Goal: Task Accomplishment & Management: Complete application form

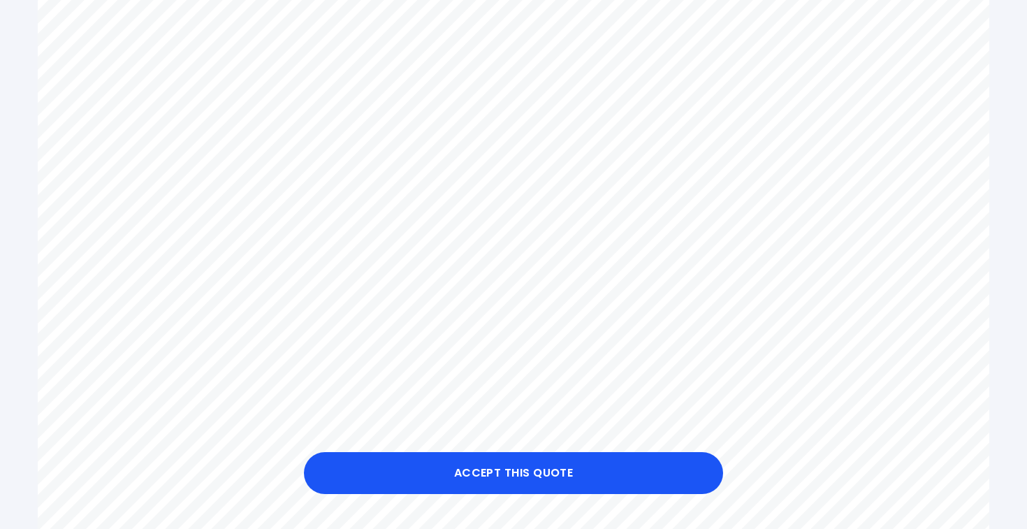
scroll to position [634, 0]
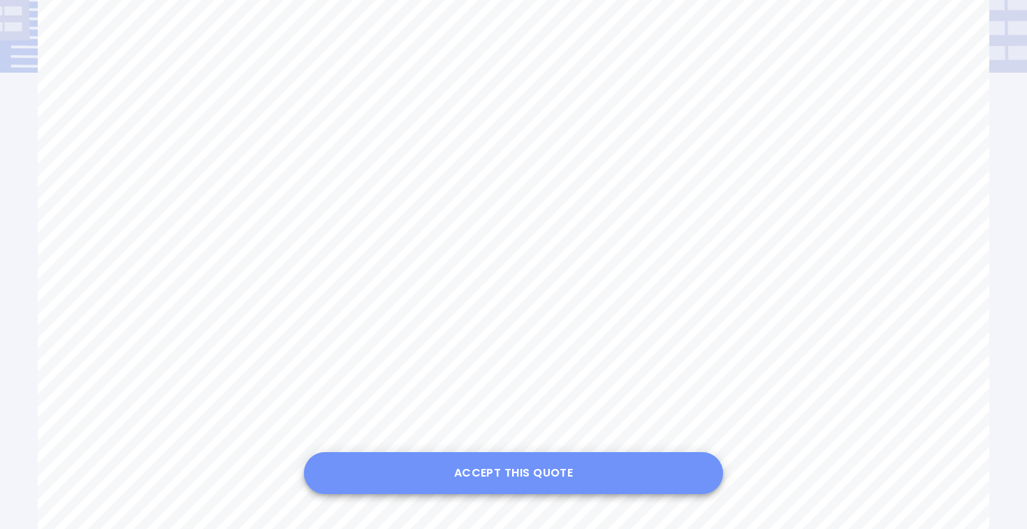
click at [543, 475] on button "Accept this Quote" at bounding box center [513, 473] width 419 height 42
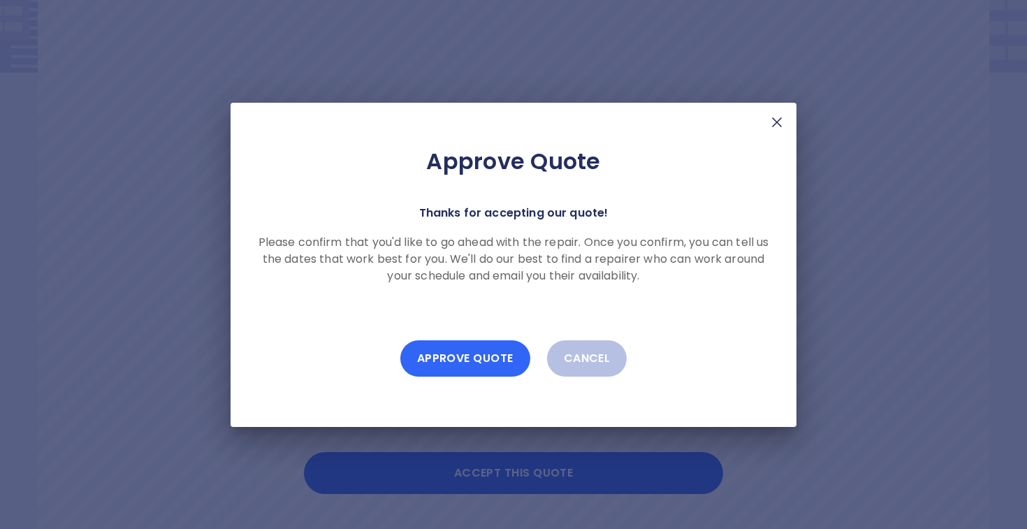
click at [465, 363] on button "Approve Quote" at bounding box center [465, 358] width 130 height 36
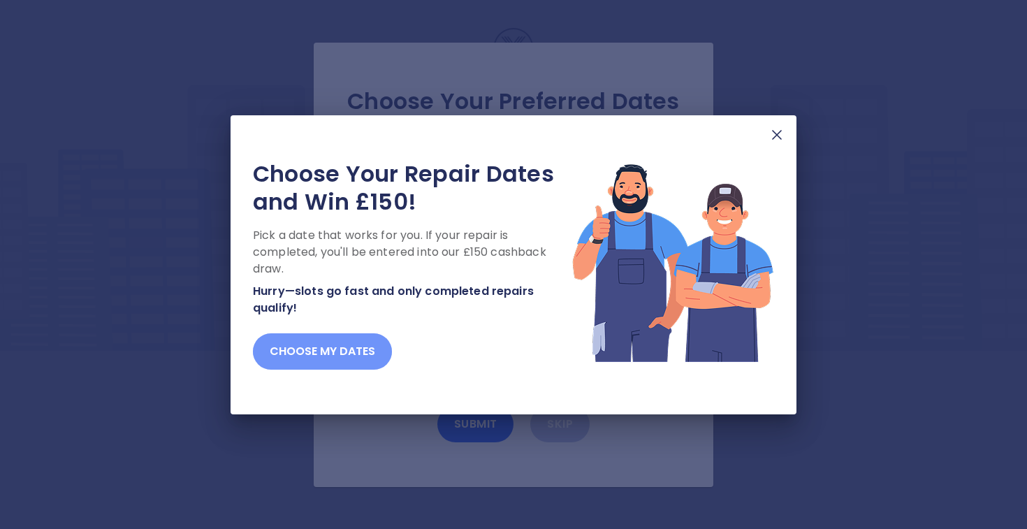
click at [333, 354] on button "Choose my dates" at bounding box center [322, 351] width 139 height 36
click at [341, 356] on button "Choose my dates" at bounding box center [322, 351] width 139 height 36
click at [356, 348] on button "Choose my dates" at bounding box center [322, 351] width 139 height 36
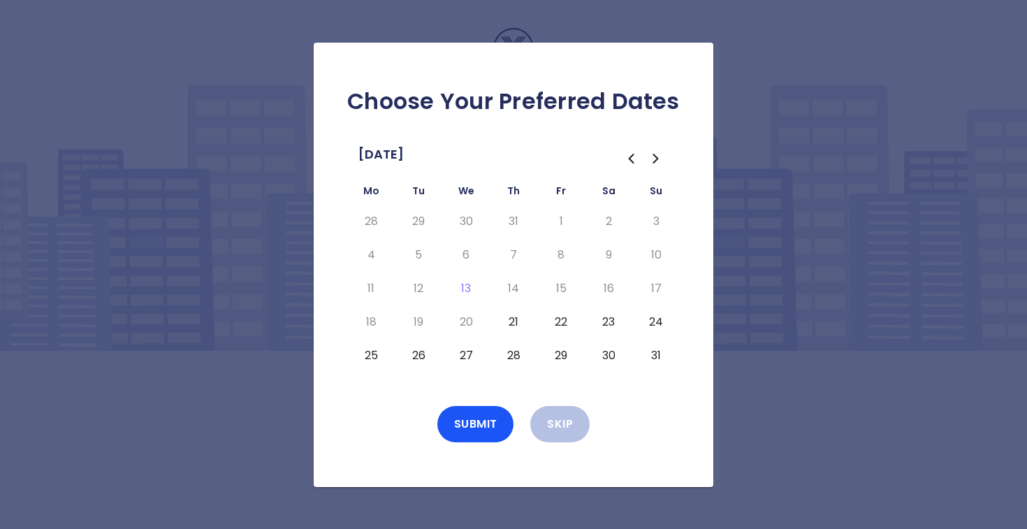
click at [512, 322] on button "21" at bounding box center [513, 322] width 25 height 22
click at [478, 421] on button "Submit" at bounding box center [475, 424] width 77 height 36
